Goal: Information Seeking & Learning: Learn about a topic

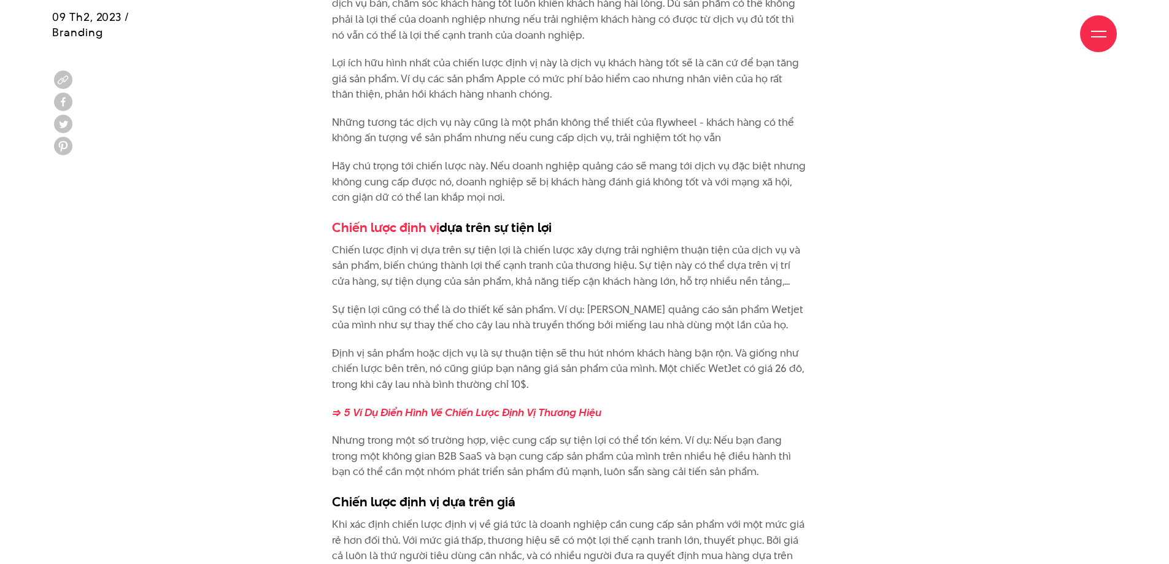
scroll to position [1842, 0]
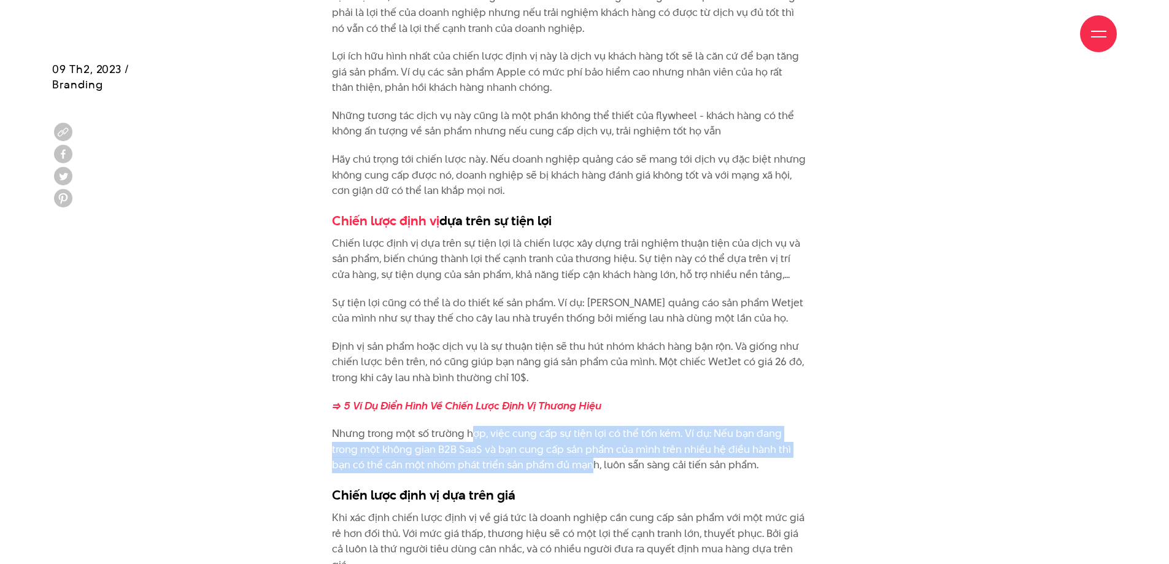
drag, startPoint x: 474, startPoint y: 424, endPoint x: 568, endPoint y: 455, distance: 99.0
click at [566, 455] on p "Nhưng trong một số trường hợp, việc cung cấp sự tiện lợi có thể tốn kém. Ví dụ:…" at bounding box center [569, 449] width 475 height 47
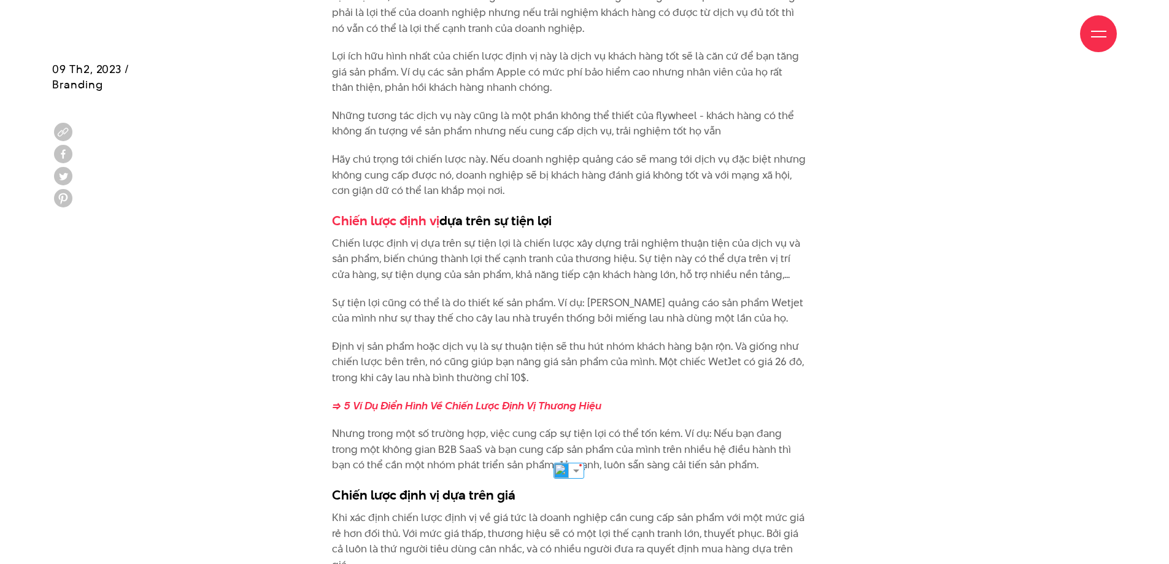
click at [569, 455] on p "Nhưng trong một số trường hợp, việc cung cấp sự tiện lợi có thể tốn kém. Ví dụ:…" at bounding box center [569, 449] width 475 height 47
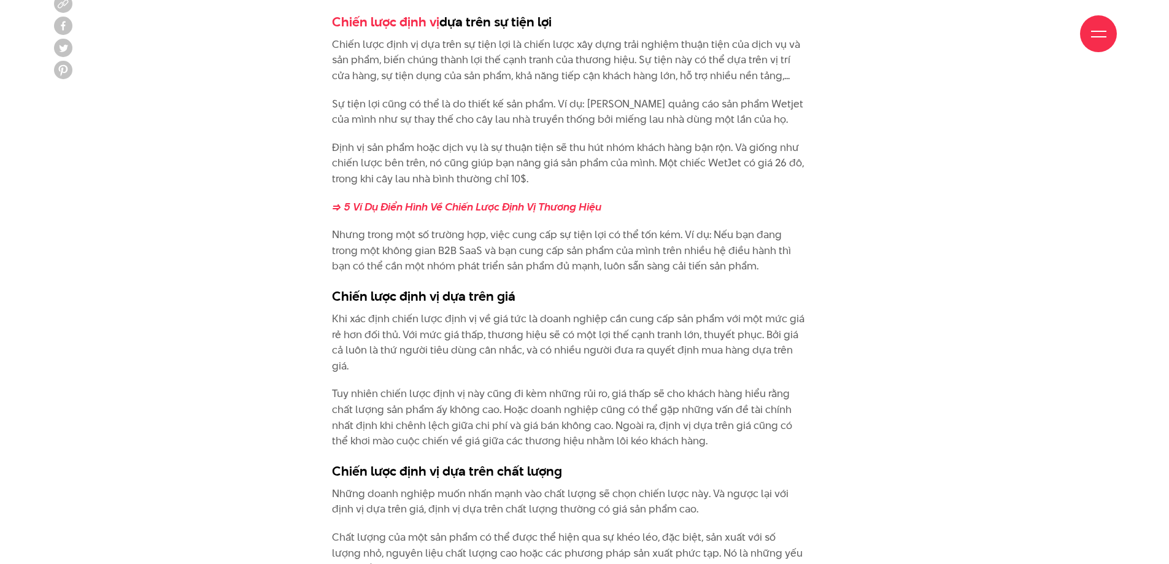
scroll to position [2149, 0]
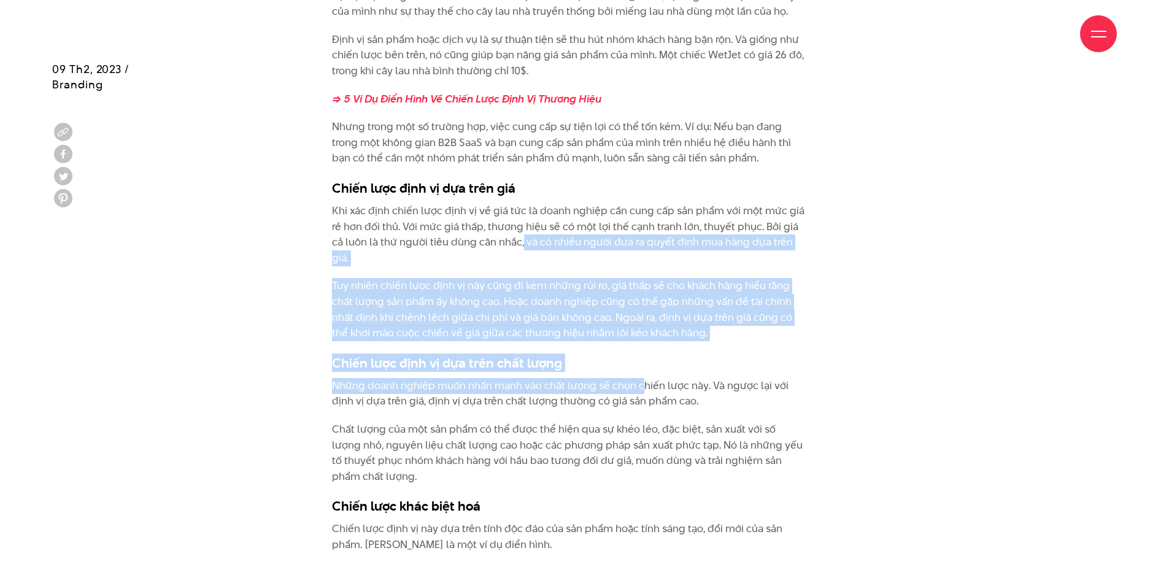
drag, startPoint x: 522, startPoint y: 229, endPoint x: 696, endPoint y: 368, distance: 222.3
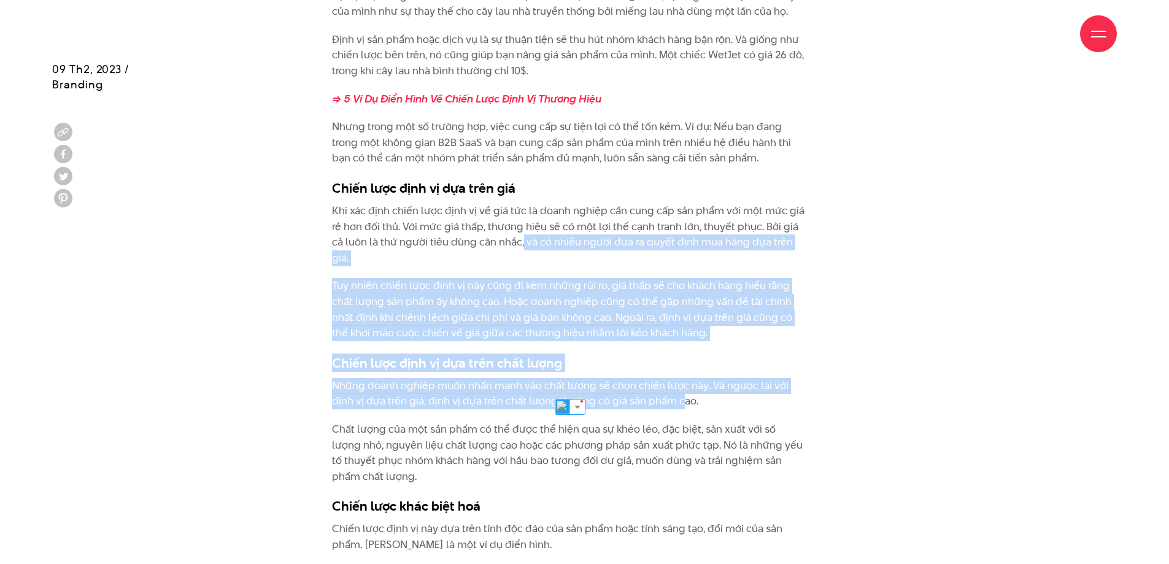
click at [704, 355] on h3 "Chiến lược định vị dựa trên chất lượng" at bounding box center [569, 363] width 475 height 18
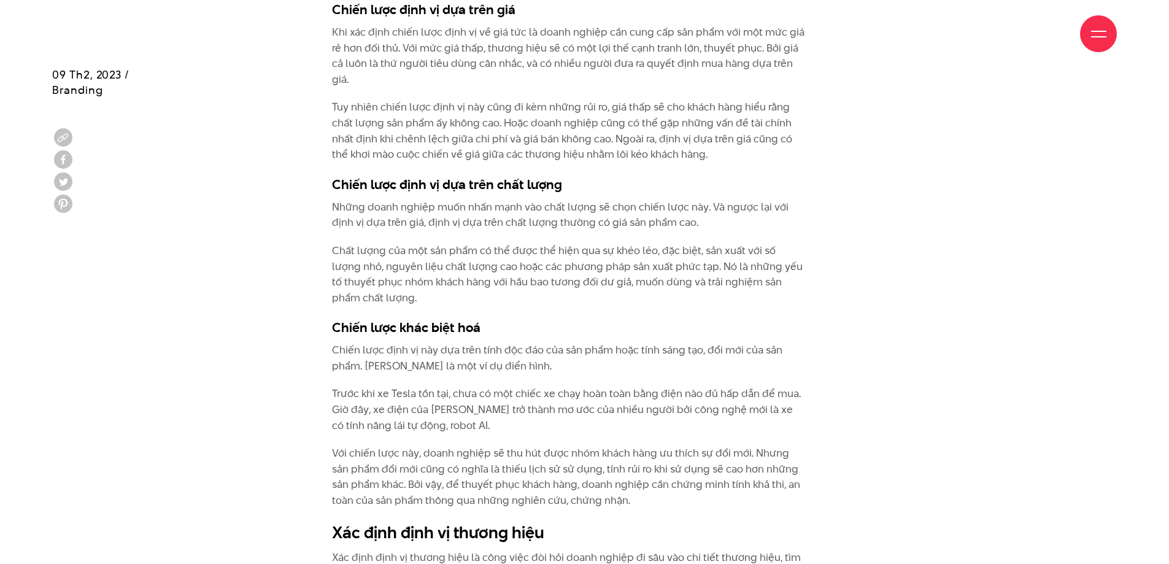
scroll to position [2333, 0]
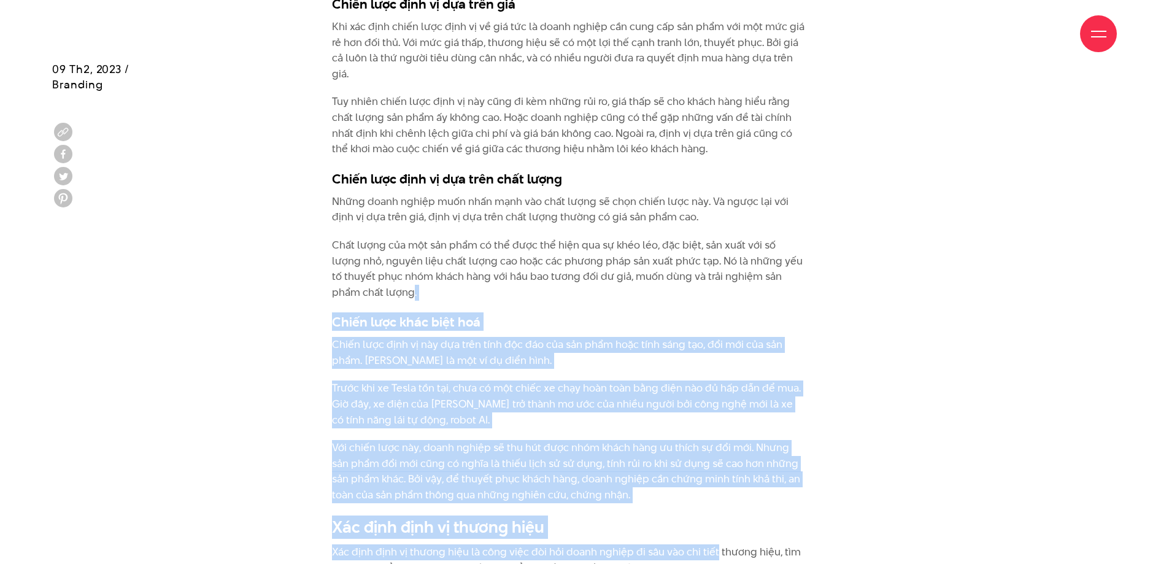
drag, startPoint x: 582, startPoint y: 464, endPoint x: 713, endPoint y: 519, distance: 142.5
click at [725, 483] on p "Với chiến lược này, doanh nghiệp sẽ thu hút được nhóm khách hàng ưu thích sự đổ…" at bounding box center [569, 471] width 475 height 63
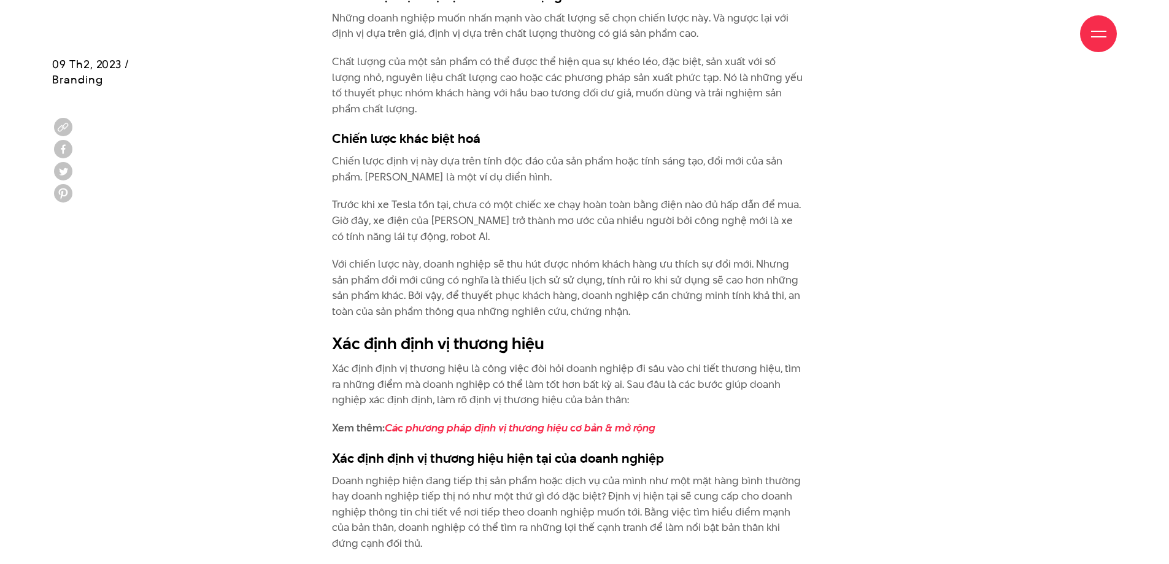
scroll to position [2517, 0]
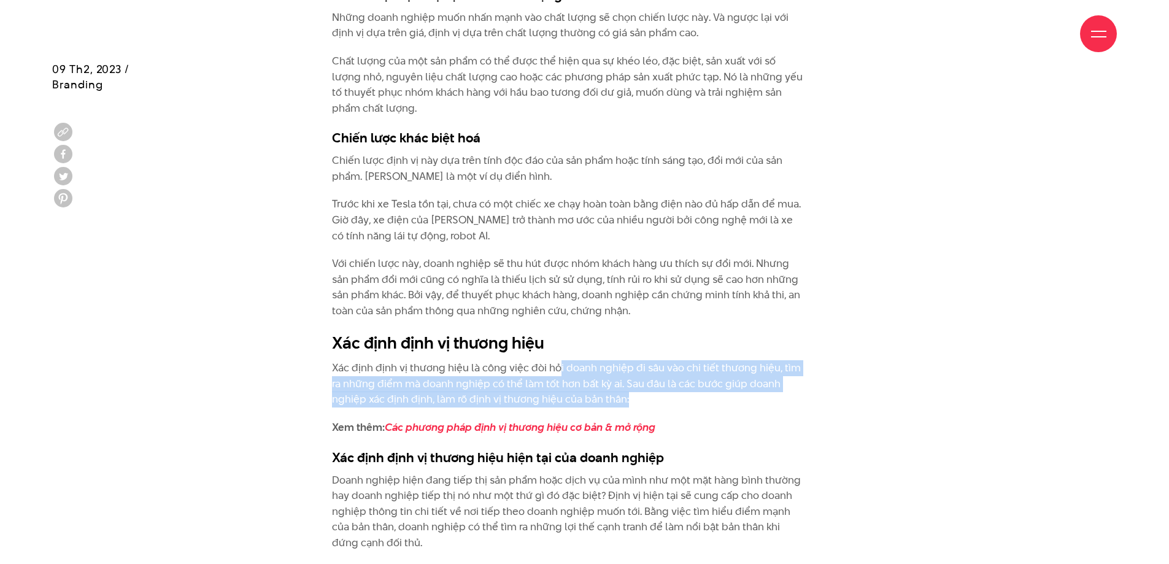
drag, startPoint x: 692, startPoint y: 382, endPoint x: 740, endPoint y: 390, distance: 47.8
click at [739, 390] on p "Xác định định vị thương hiệu là công việc đòi hỏi doanh nghiệp đi sâu vào chi t…" at bounding box center [569, 383] width 475 height 47
click at [740, 390] on p "Xác định định vị thương hiệu là công việc đòi hỏi doanh nghiệp đi sâu vào chi t…" at bounding box center [569, 383] width 475 height 47
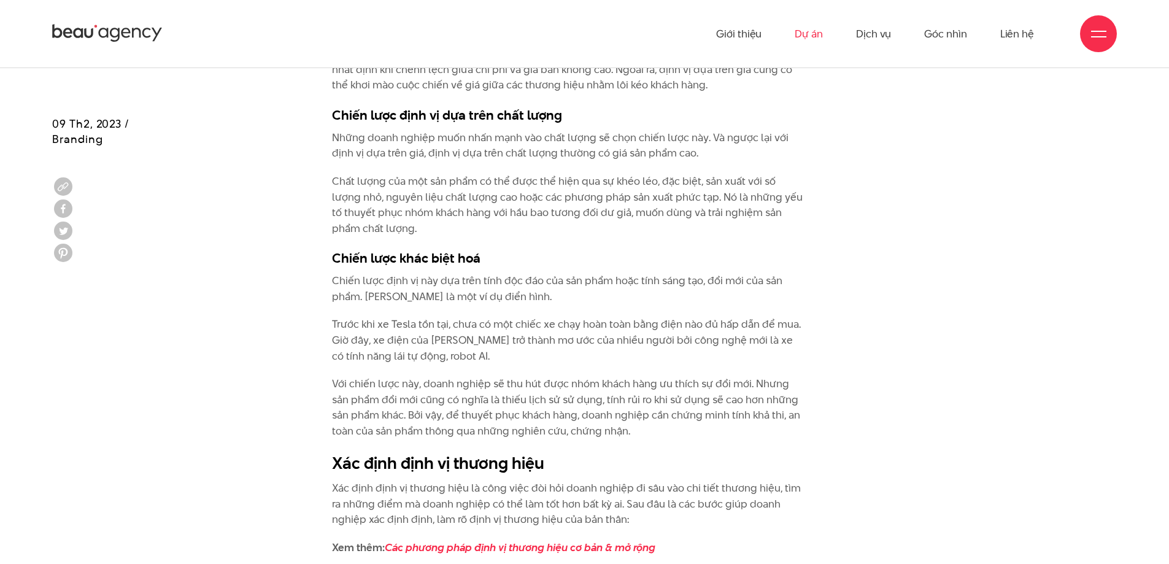
scroll to position [2149, 0]
